Goal: Find contact information

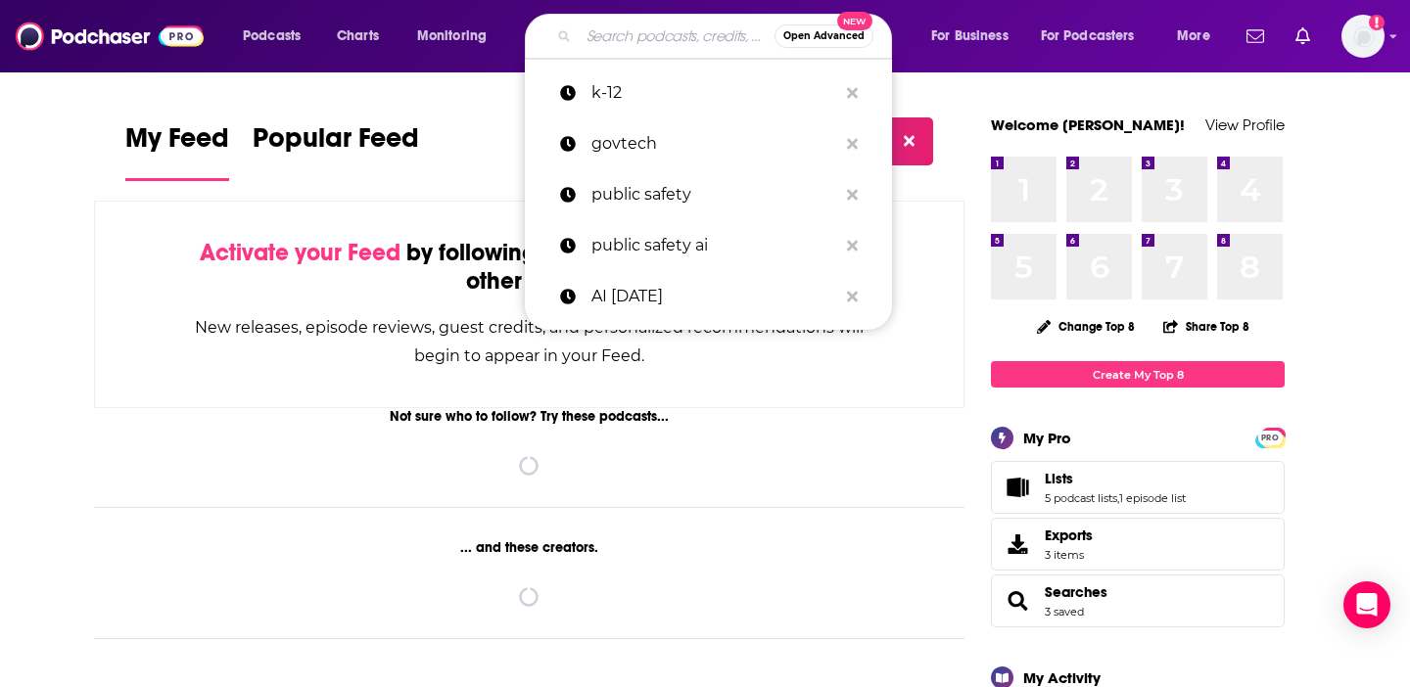
click at [607, 45] on input "Search podcasts, credits, & more..." at bounding box center [677, 36] width 196 height 31
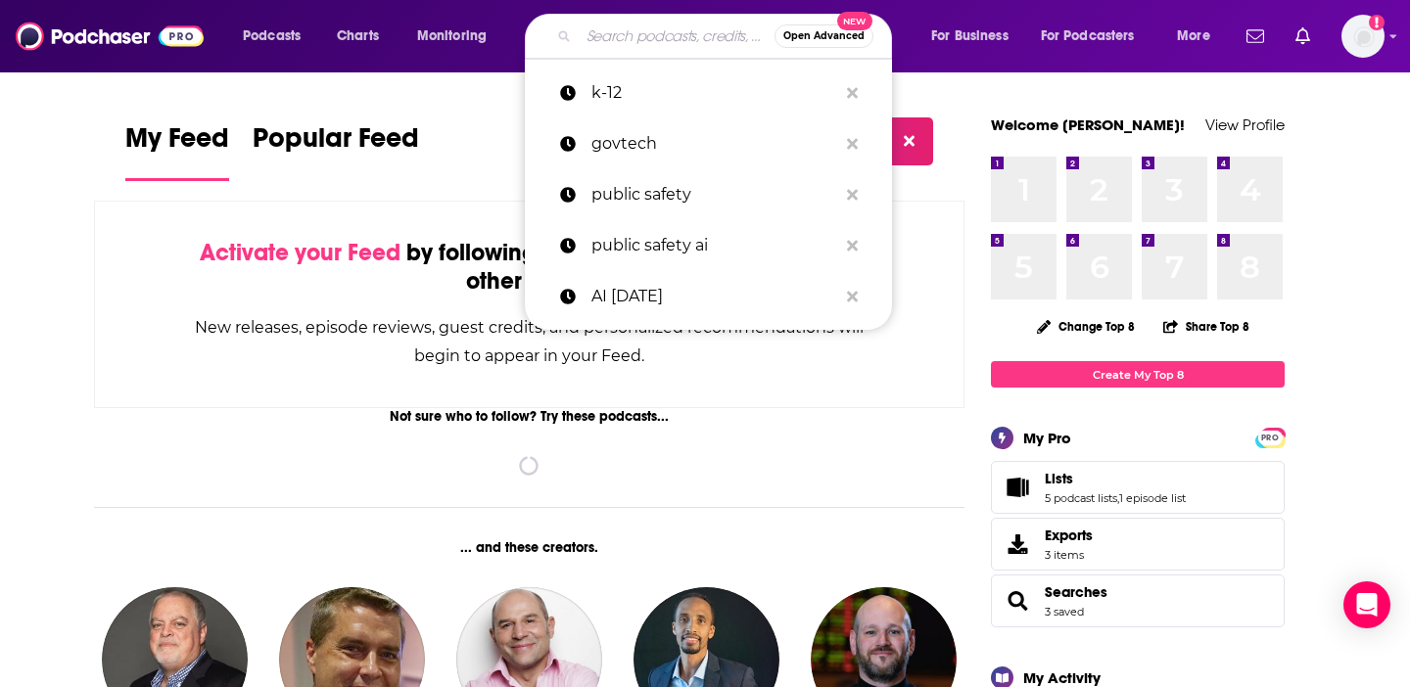
paste input "The Silicon Insider"
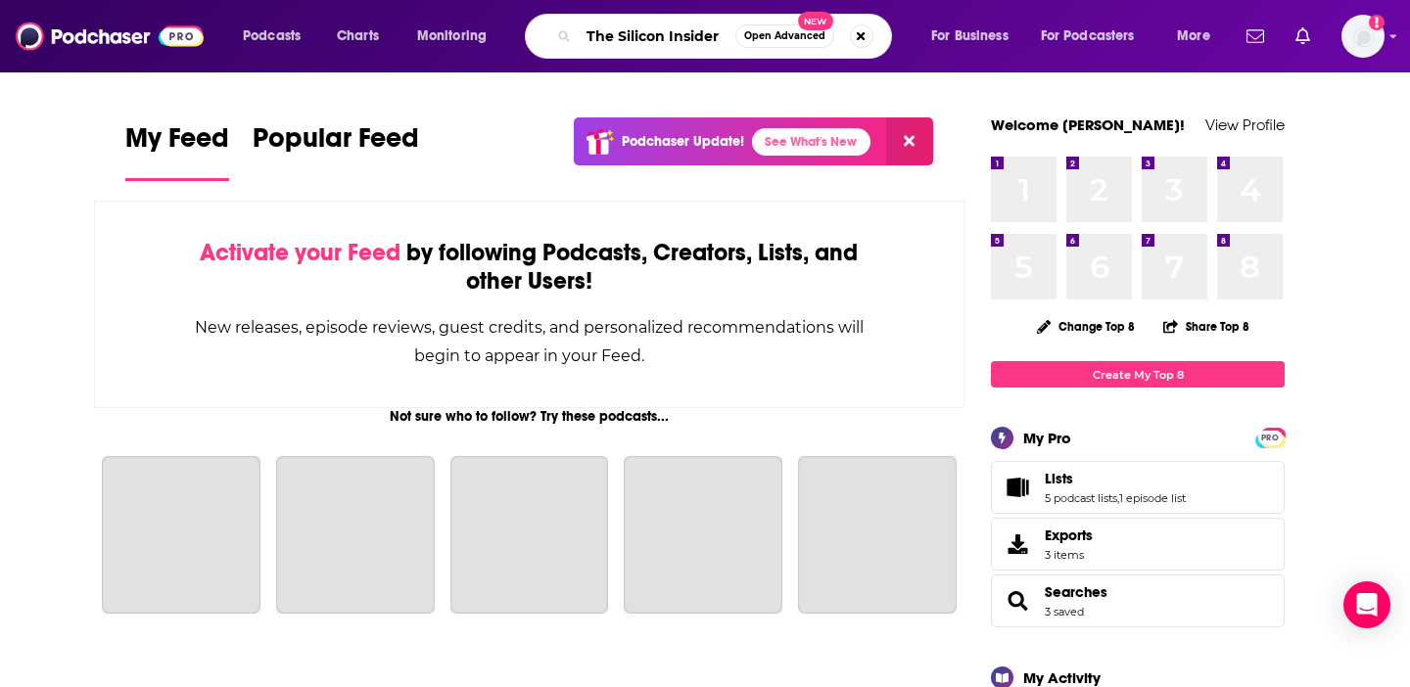
type input "The Silicon Insider"
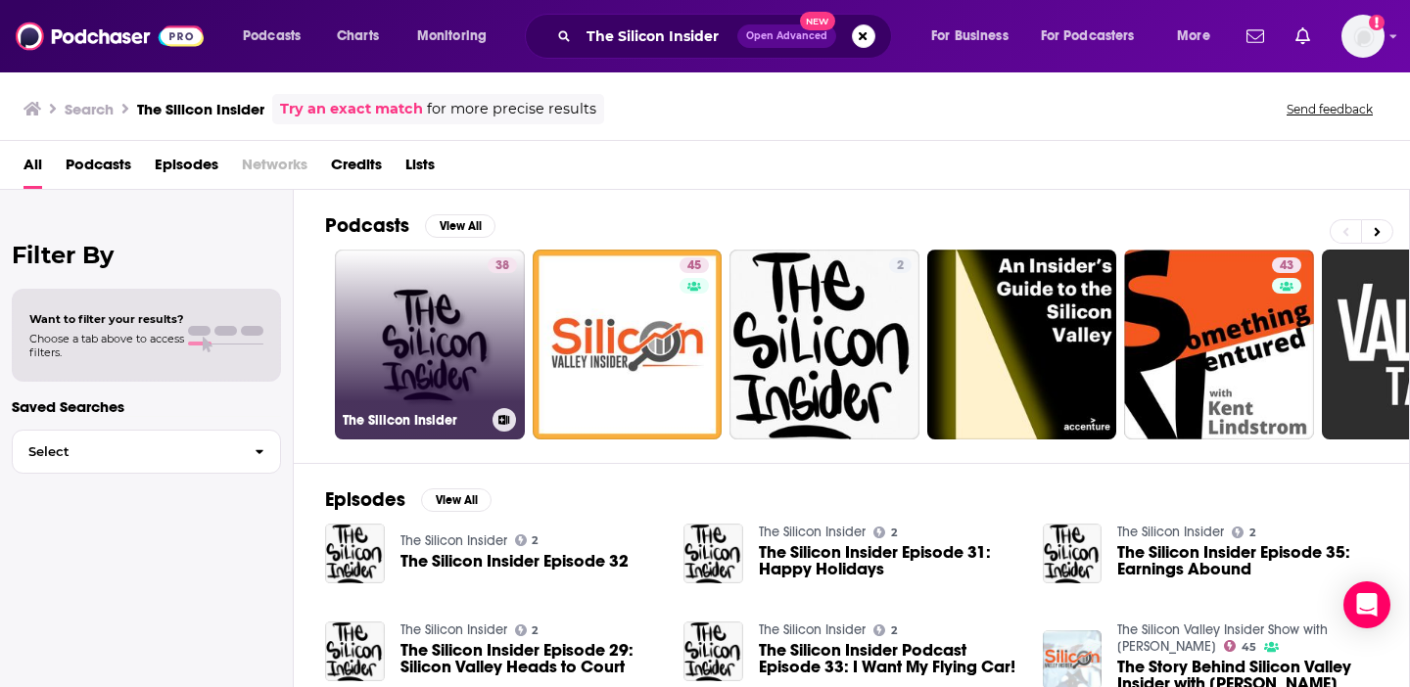
click at [471, 333] on link "38 The Silicon Insider" at bounding box center [430, 345] width 190 height 190
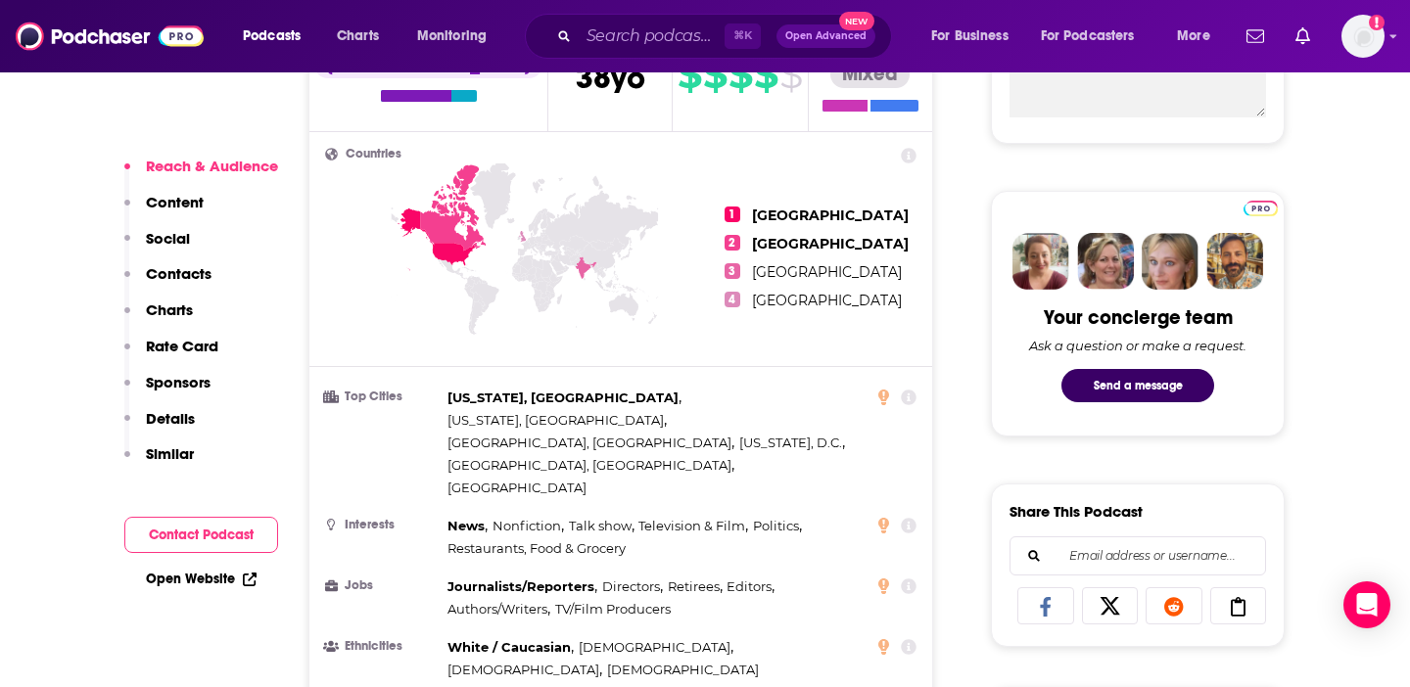
scroll to position [820, 0]
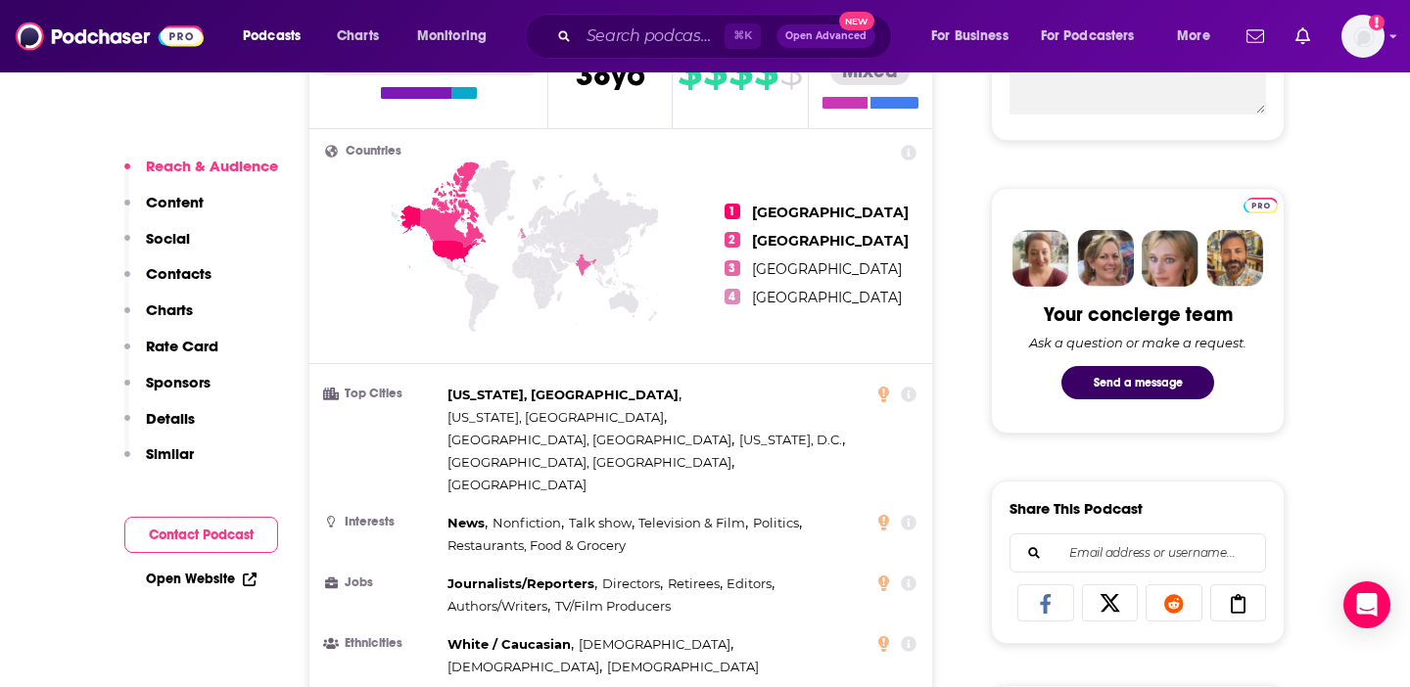
click at [176, 271] on p "Contacts" at bounding box center [179, 273] width 66 height 19
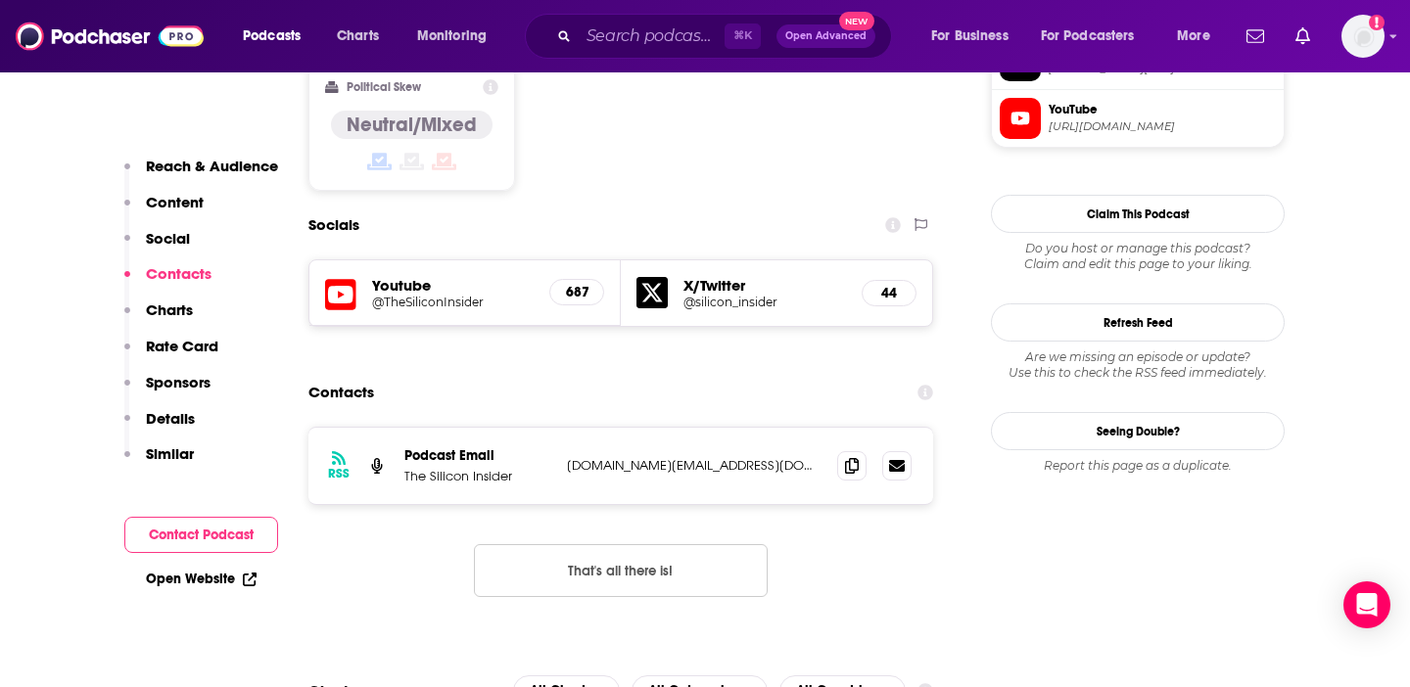
scroll to position [1593, 0]
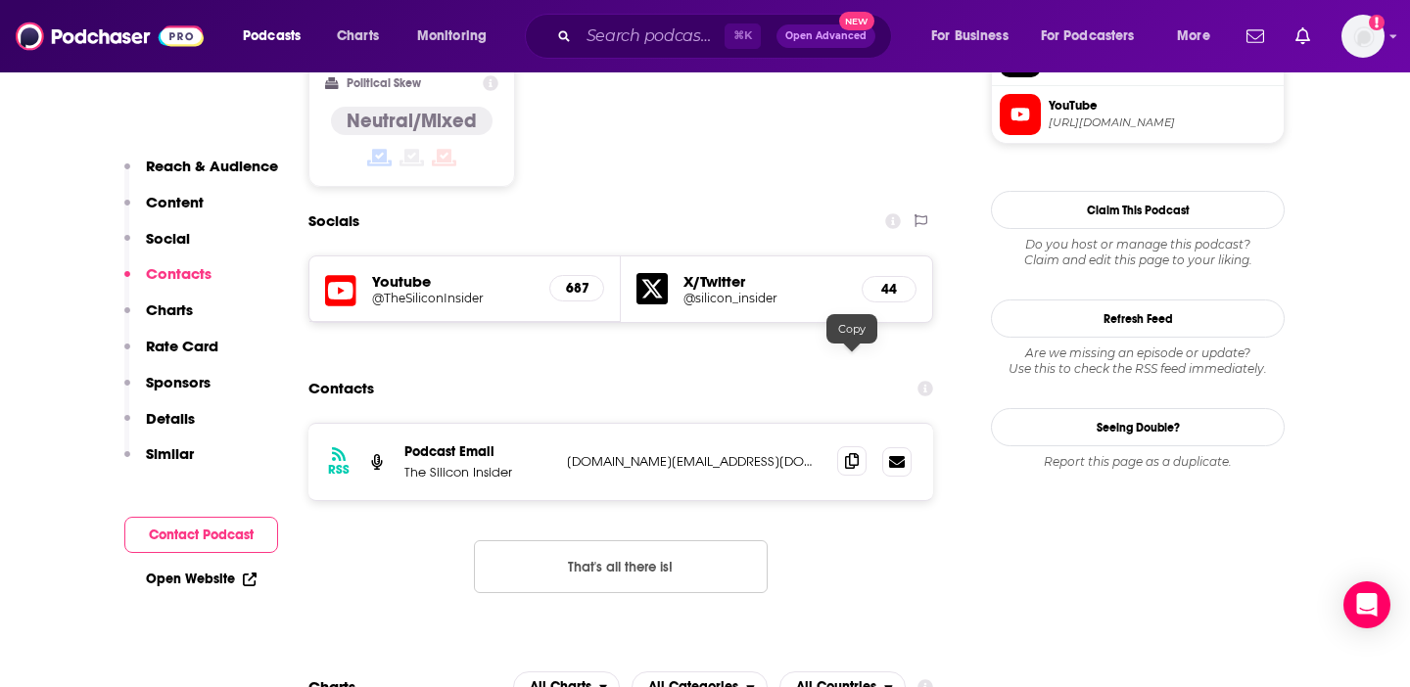
click at [853, 453] on icon at bounding box center [852, 461] width 14 height 16
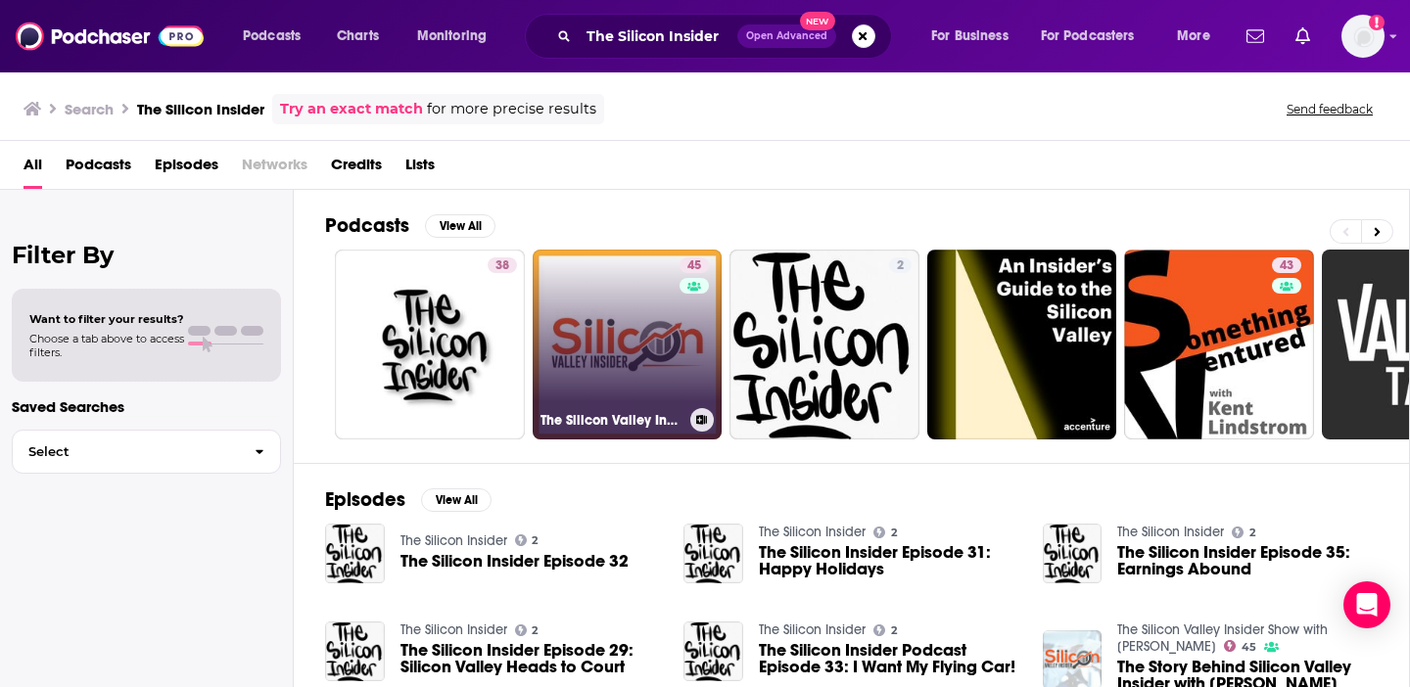
click at [662, 358] on link "45 The Silicon Valley Insider Show with [PERSON_NAME]" at bounding box center [628, 345] width 190 height 190
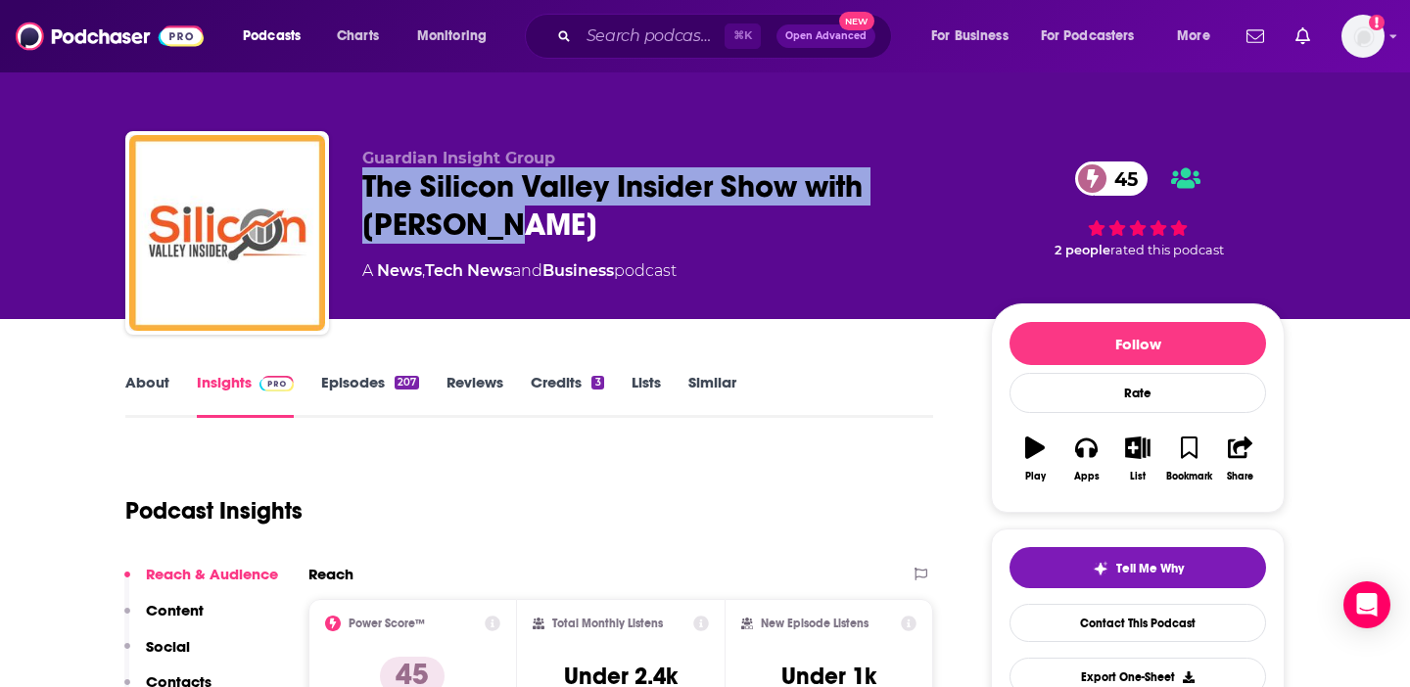
drag, startPoint x: 350, startPoint y: 184, endPoint x: 513, endPoint y: 228, distance: 169.3
click at [513, 228] on div "Guardian Insight Group The Silicon Valley Insider Show with [PERSON_NAME] 45 A …" at bounding box center [704, 236] width 1159 height 211
copy h2 "The Silicon Valley Insider Show with [PERSON_NAME]"
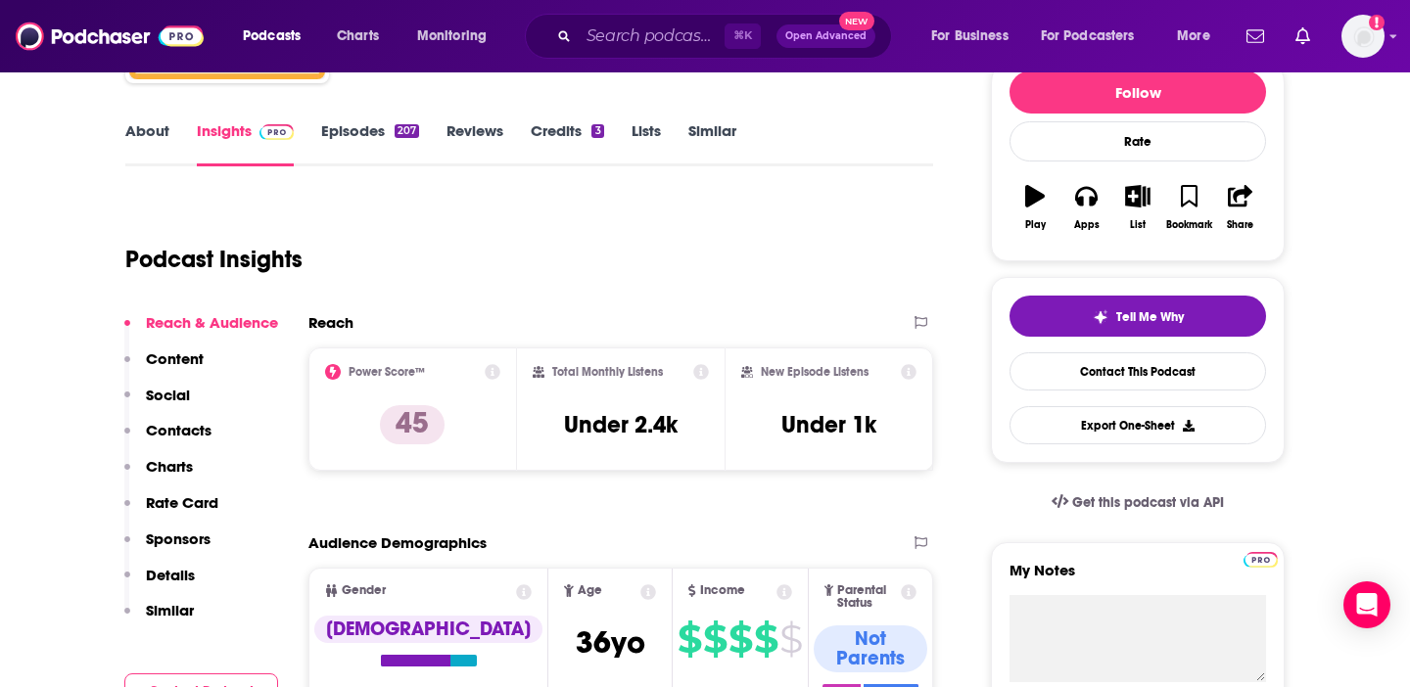
scroll to position [405, 0]
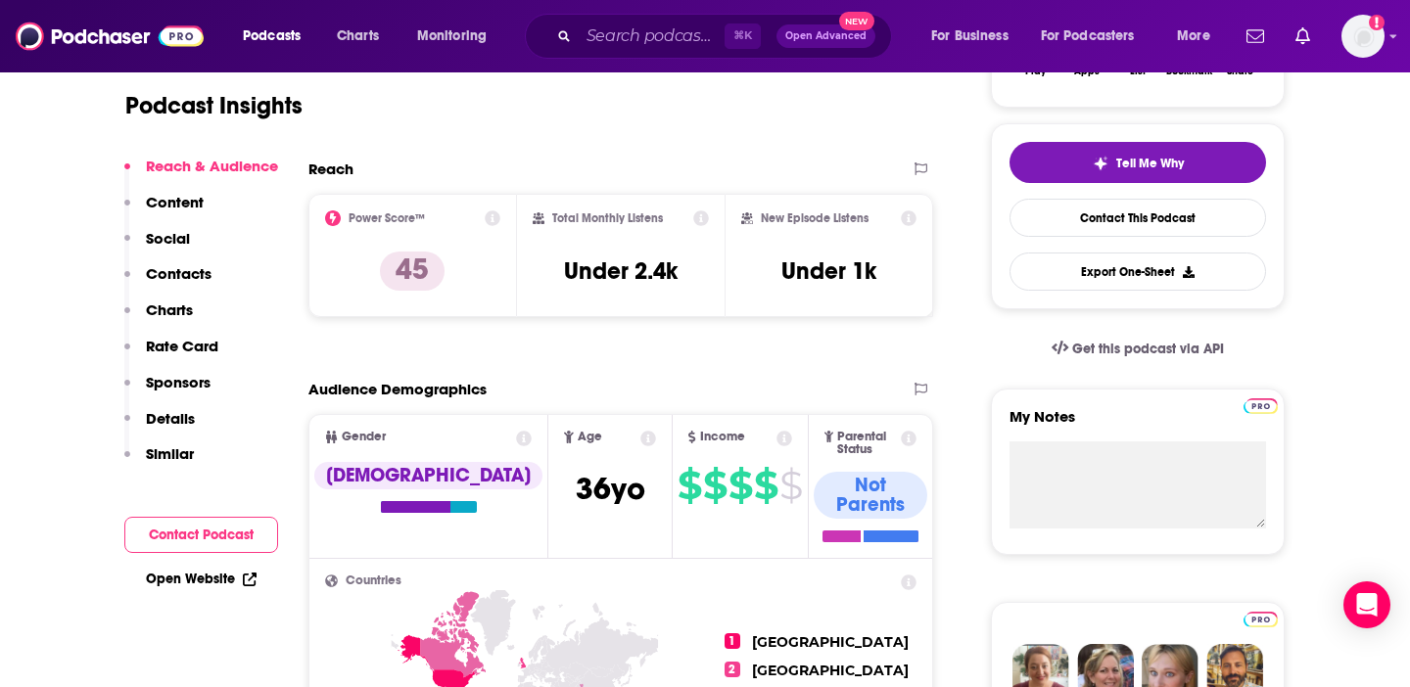
click at [176, 285] on button "Contacts" at bounding box center [167, 282] width 87 height 36
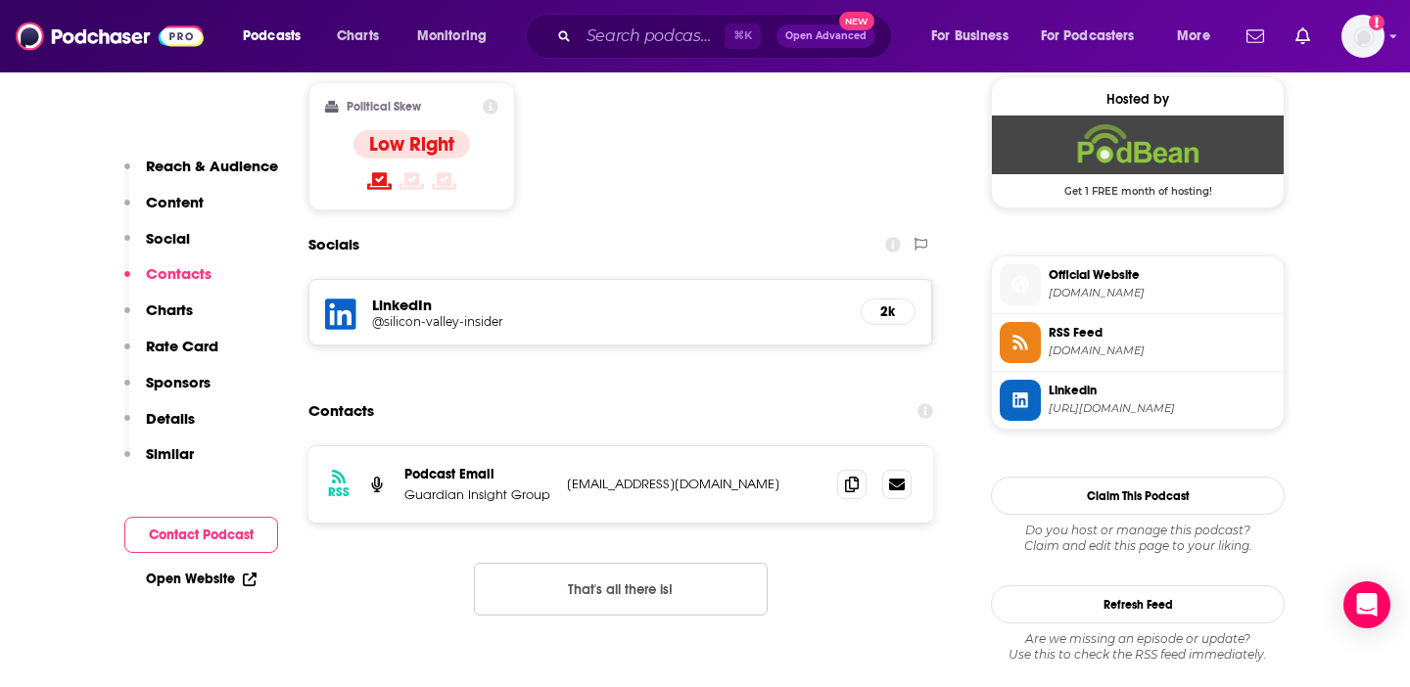
scroll to position [1592, 0]
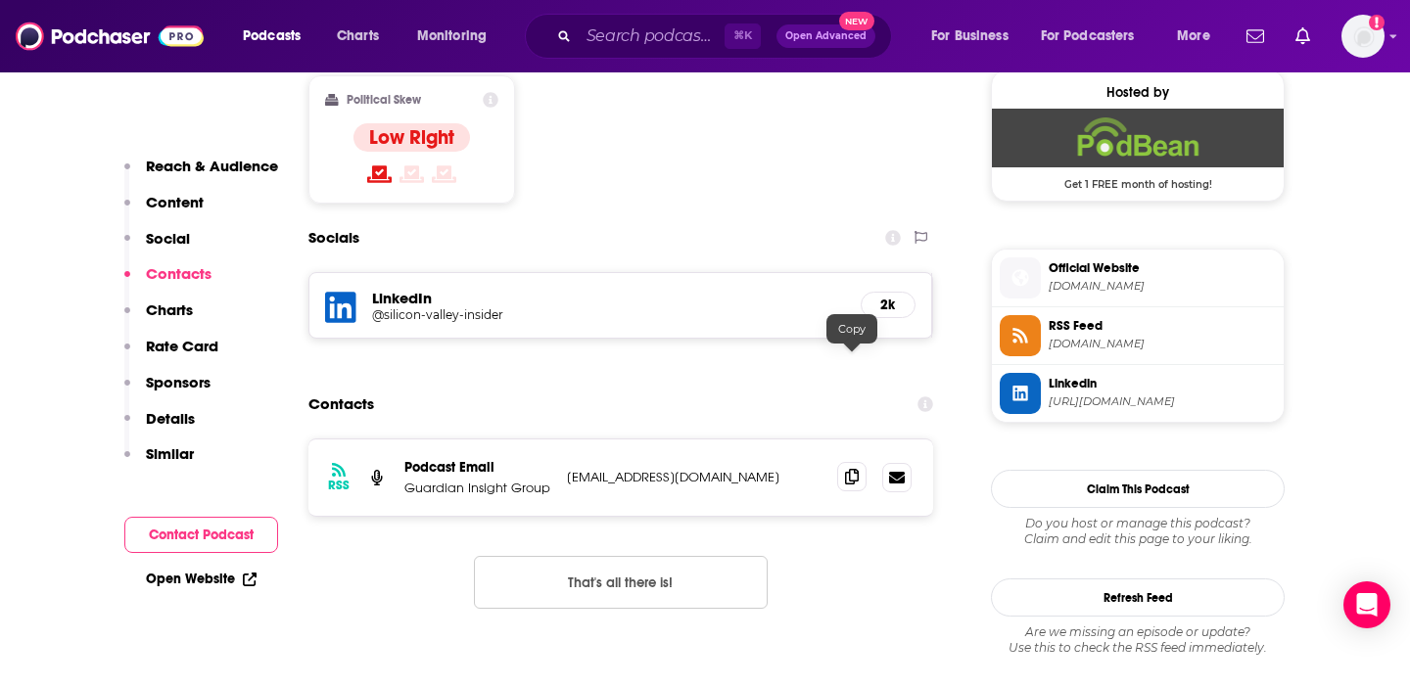
click at [848, 469] on icon at bounding box center [852, 477] width 14 height 16
